Goal: Information Seeking & Learning: Learn about a topic

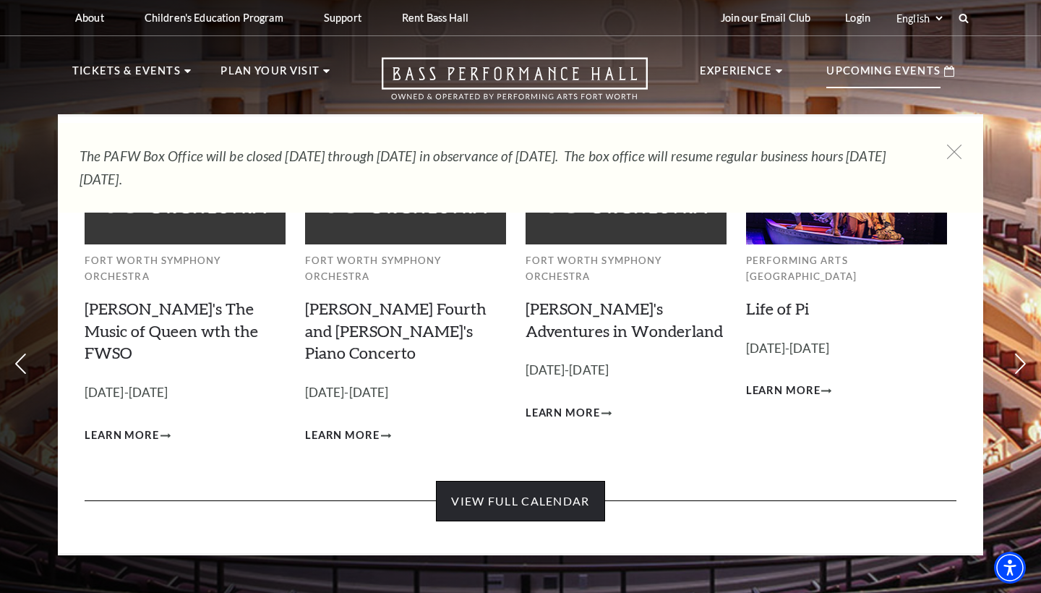
click at [530, 481] on link "View Full Calendar" at bounding box center [520, 501] width 168 height 40
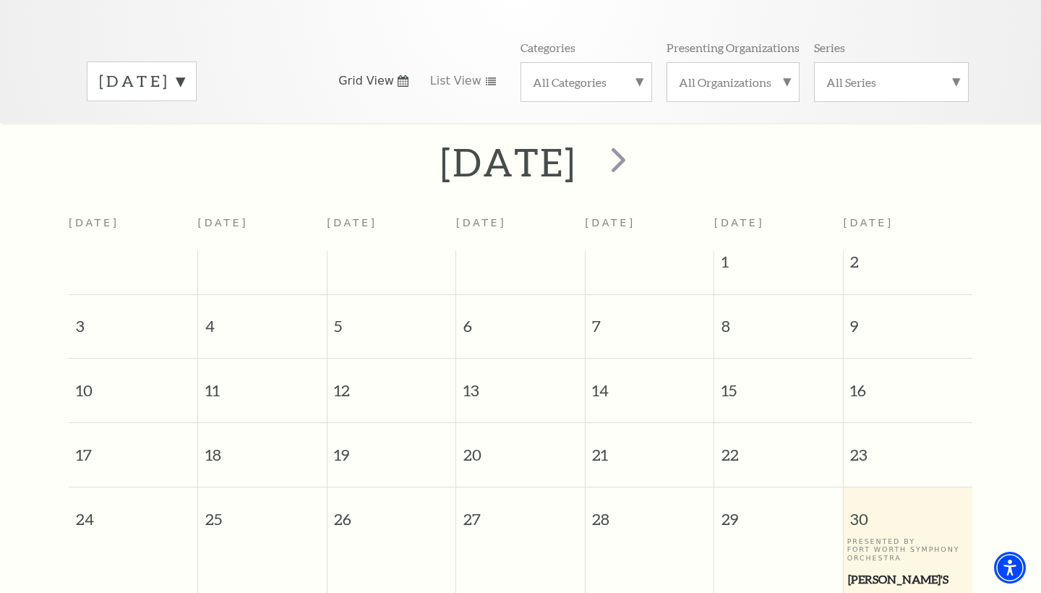
scroll to position [192, 0]
click at [639, 140] on span "next" at bounding box center [618, 160] width 41 height 41
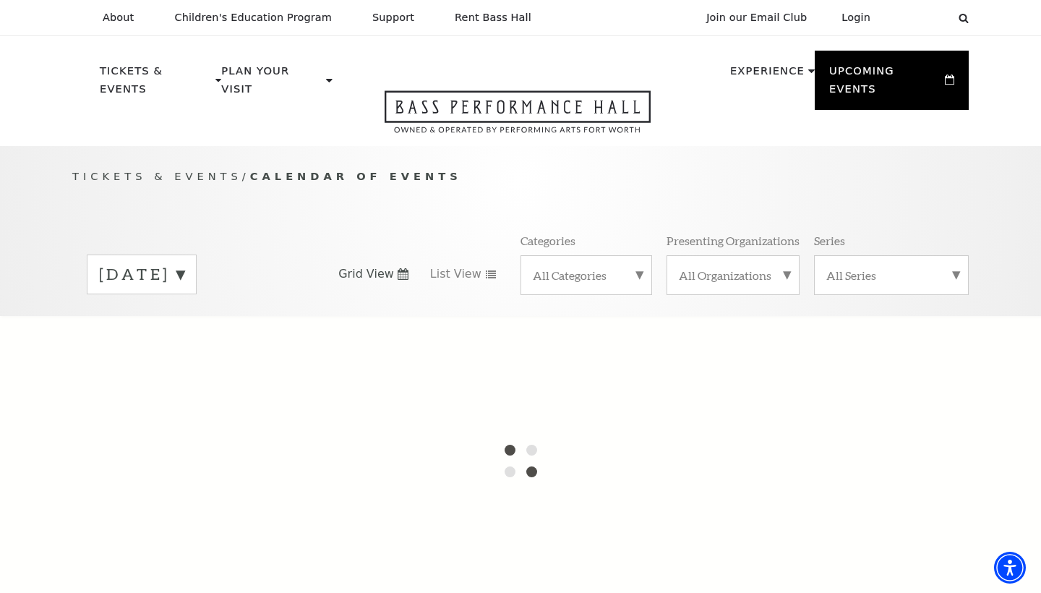
scroll to position [0, 0]
click at [184, 263] on label "August 2025" at bounding box center [141, 274] width 85 height 22
click at [184, 289] on label "September 2025" at bounding box center [141, 304] width 85 height 31
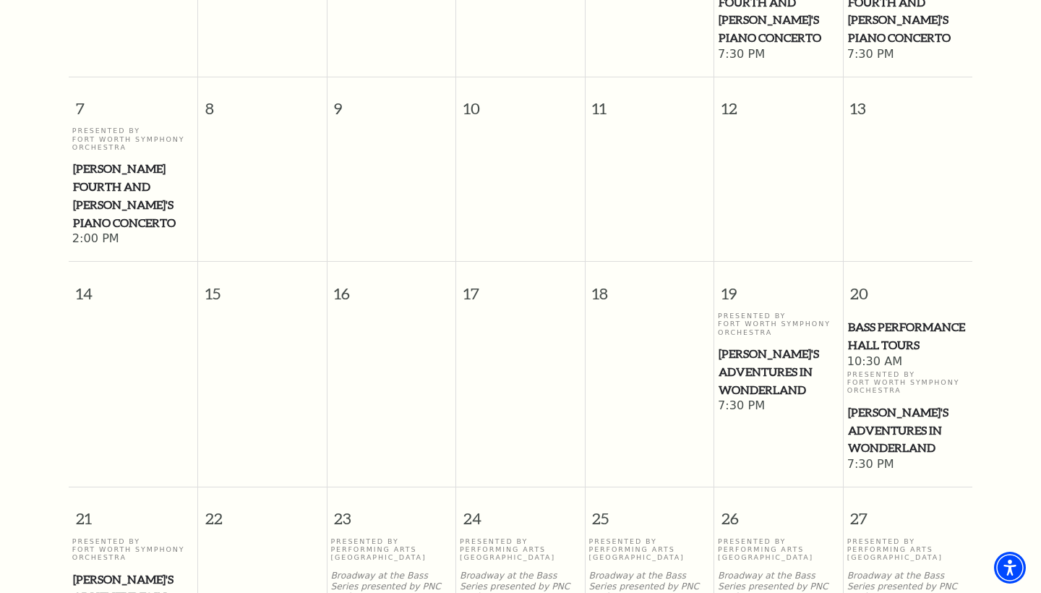
scroll to position [530, 0]
click at [868, 405] on span "[PERSON_NAME]'s Adventures in Wonderland" at bounding box center [908, 432] width 121 height 54
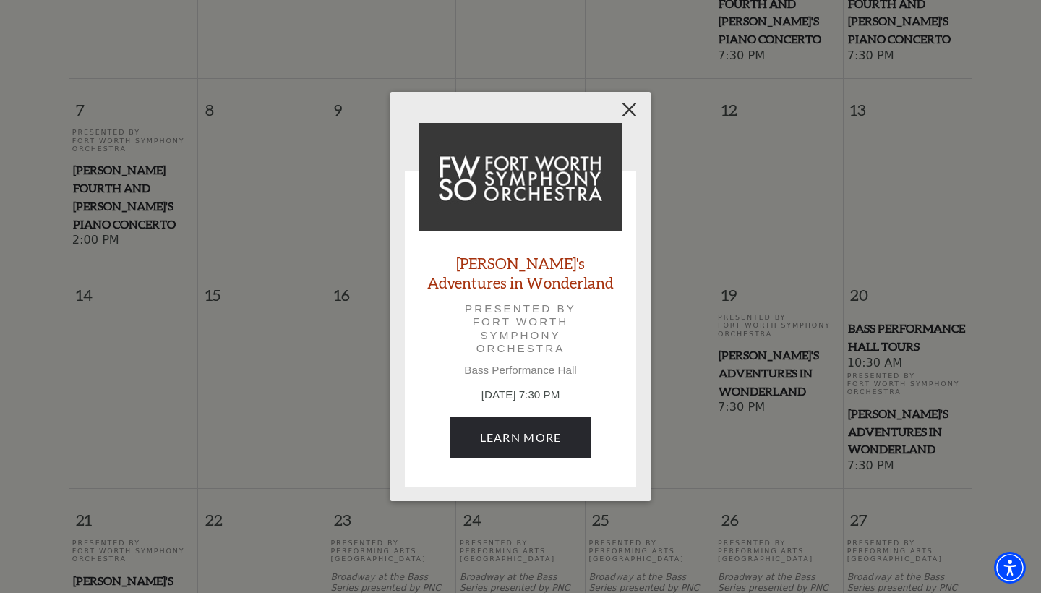
click at [628, 110] on button "Close" at bounding box center [629, 109] width 27 height 27
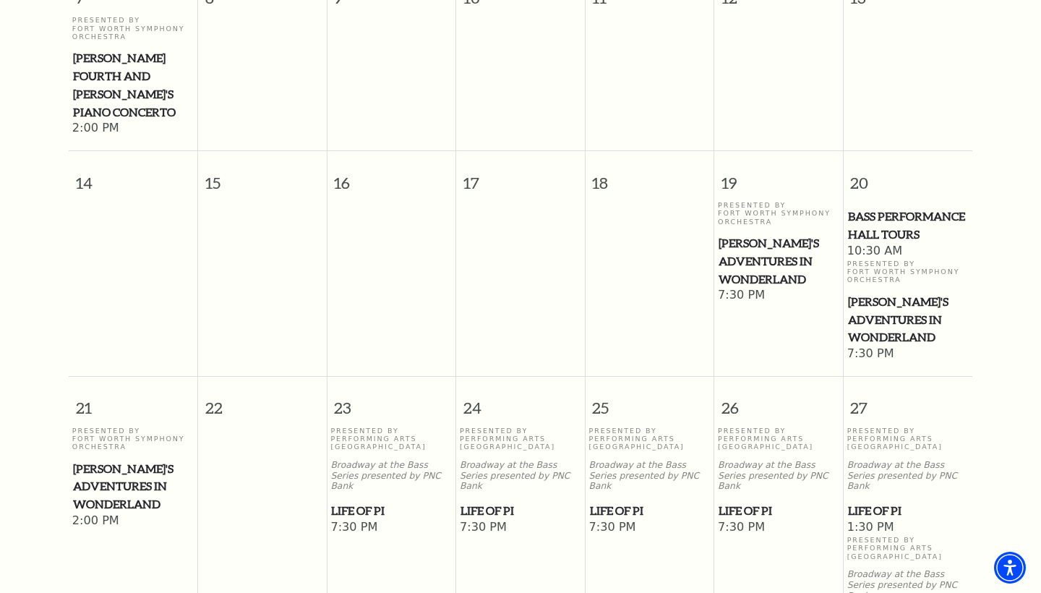
scroll to position [645, 0]
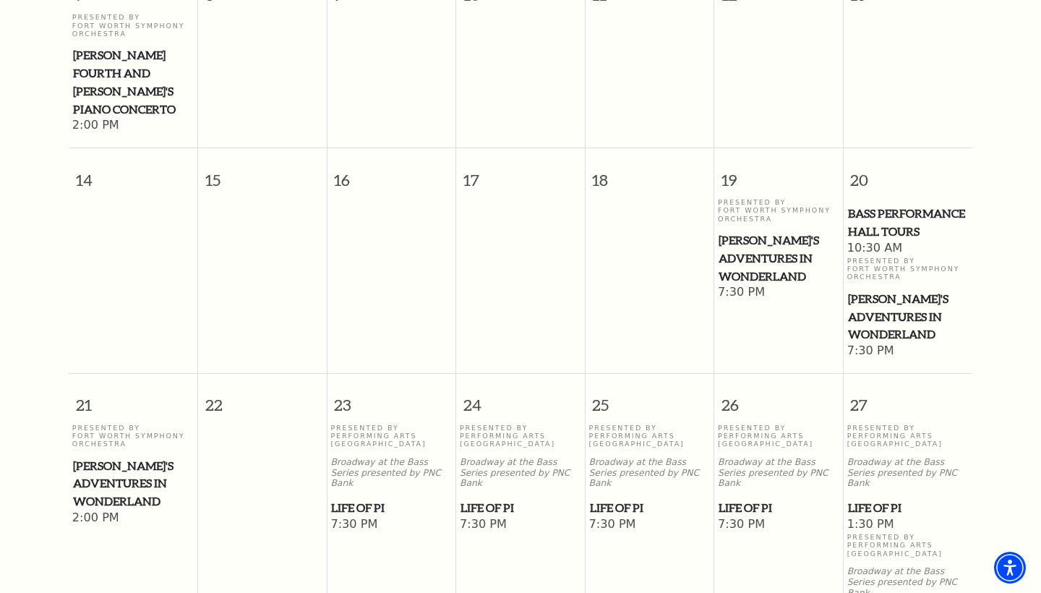
click at [486, 499] on span "Life of Pi" at bounding box center [521, 508] width 120 height 18
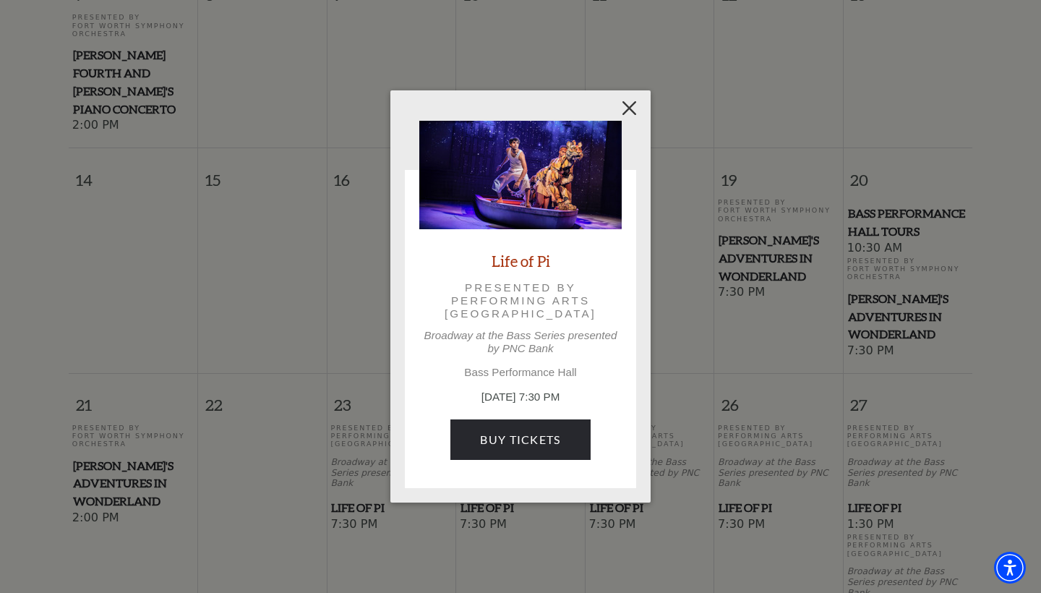
click at [633, 103] on button "Close" at bounding box center [629, 107] width 27 height 27
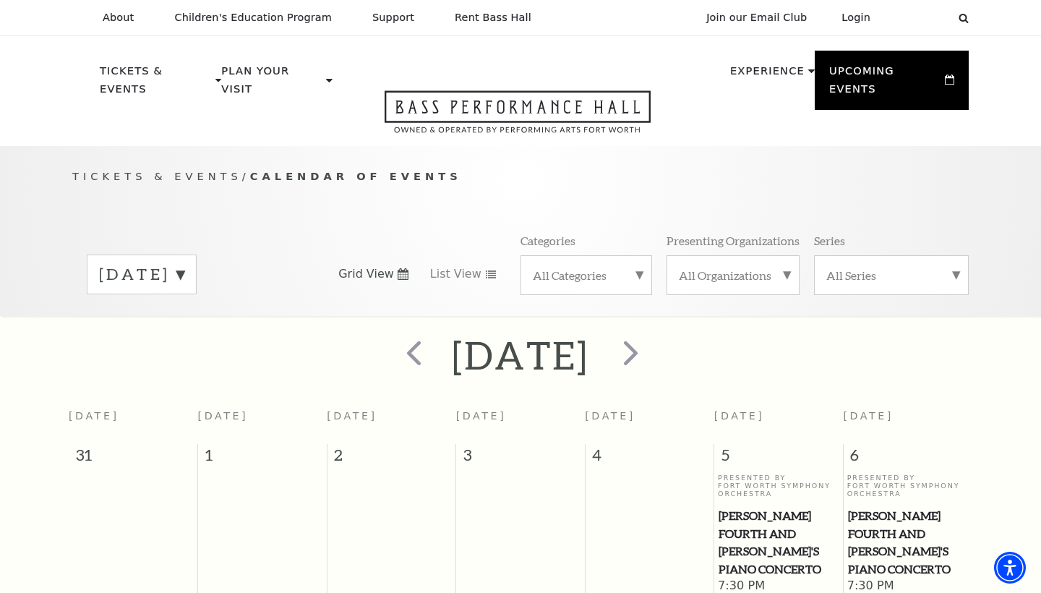
scroll to position [0, 0]
